Goal: Navigation & Orientation: Find specific page/section

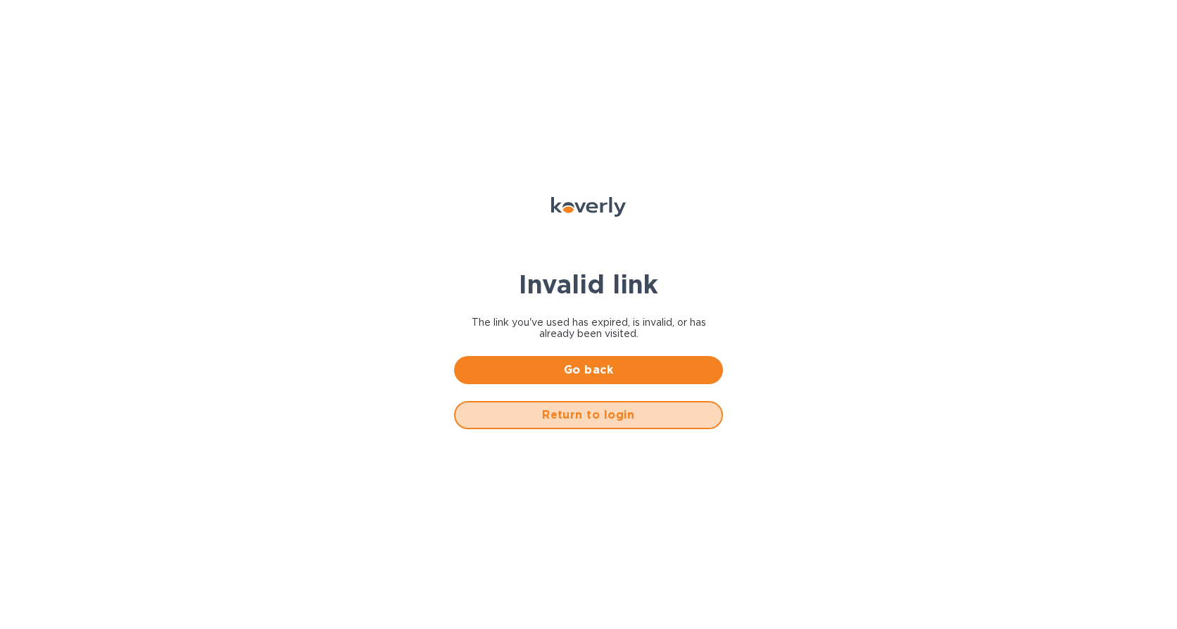
click at [336, 320] on span "Return to login" at bounding box center [589, 415] width 244 height 17
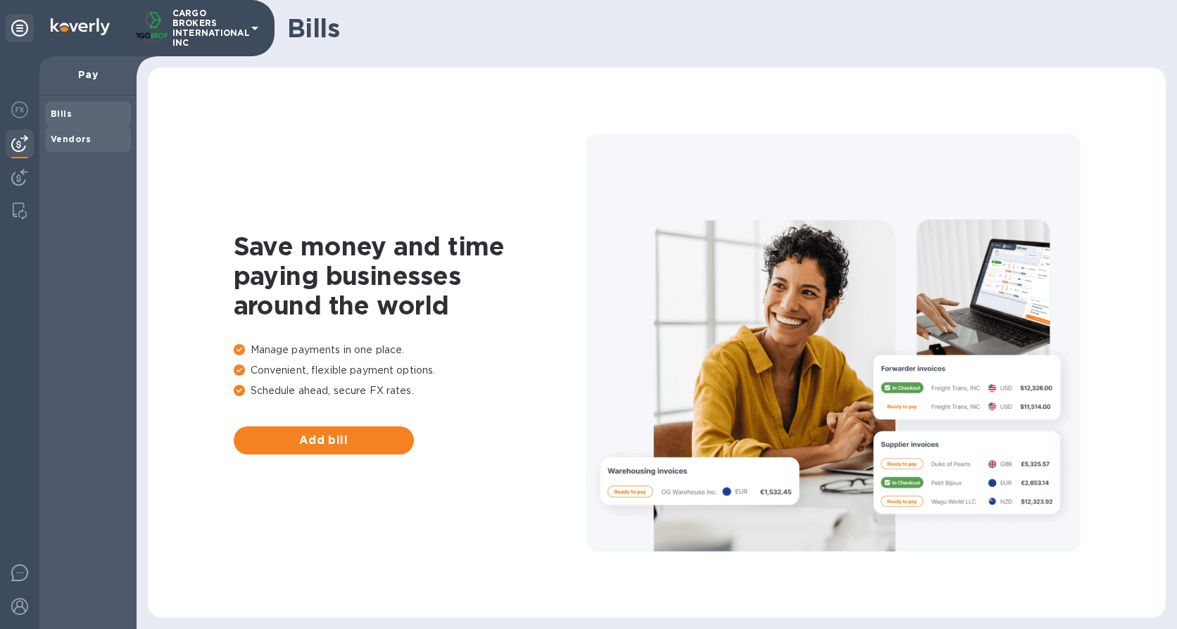
click at [70, 144] on b "Vendors" at bounding box center [71, 139] width 41 height 11
click at [20, 171] on img at bounding box center [19, 177] width 17 height 17
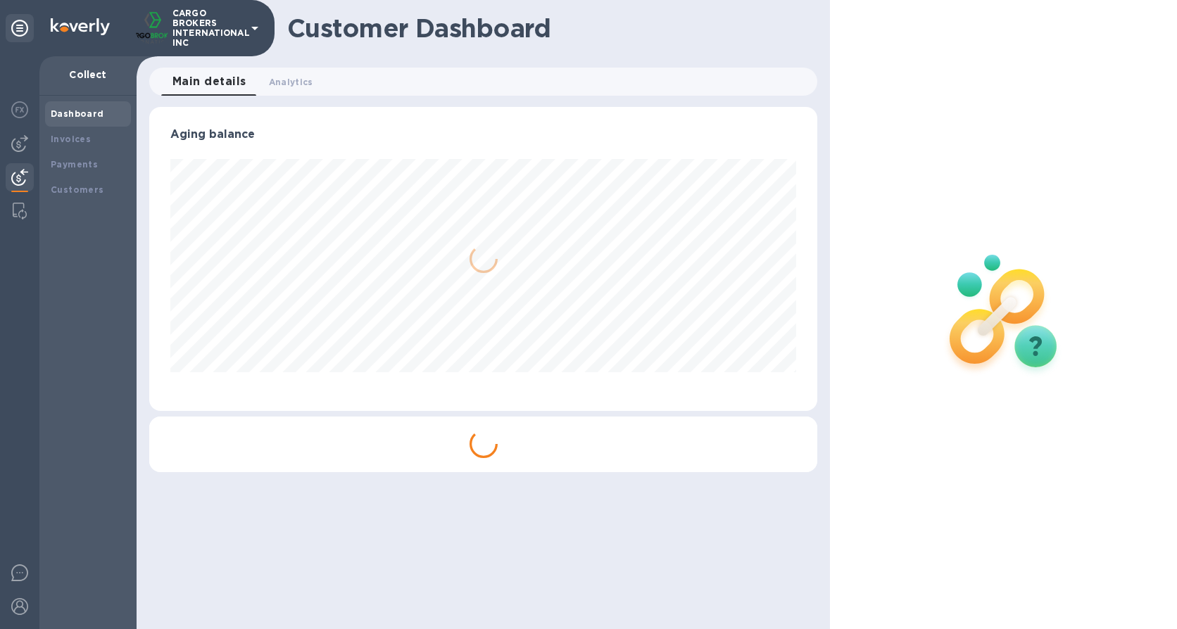
scroll to position [304, 669]
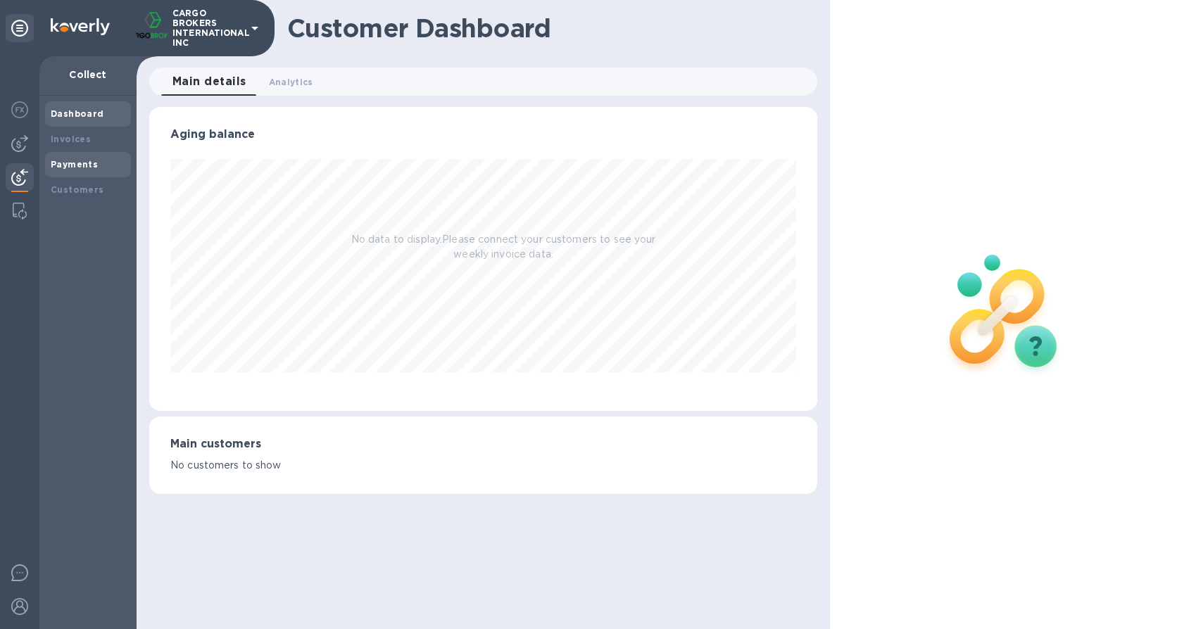
click at [70, 161] on b "Payments" at bounding box center [74, 164] width 47 height 11
